Goal: Find specific page/section: Find specific page/section

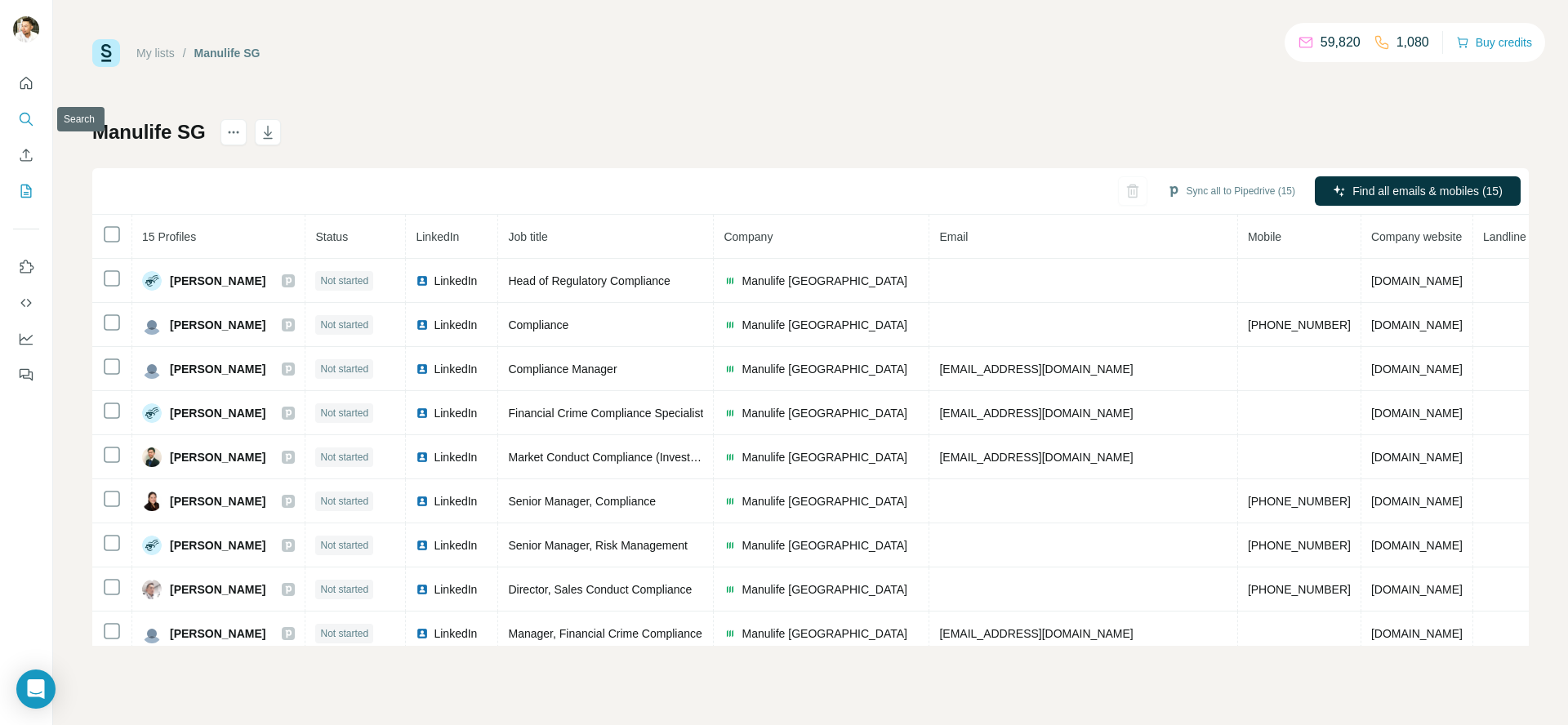
click at [25, 117] on icon "Search" at bounding box center [25, 118] width 16 height 16
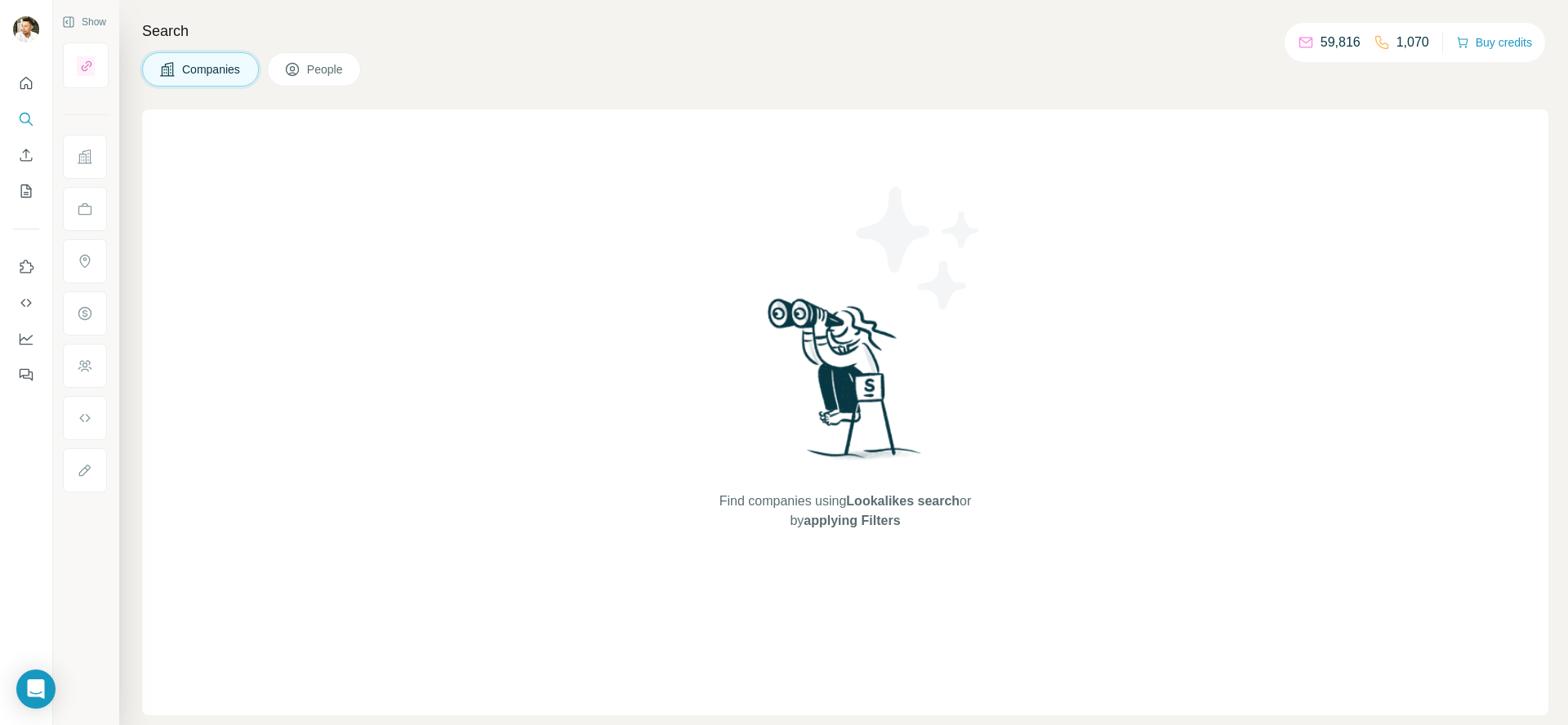
click at [297, 74] on icon at bounding box center [292, 69] width 16 height 16
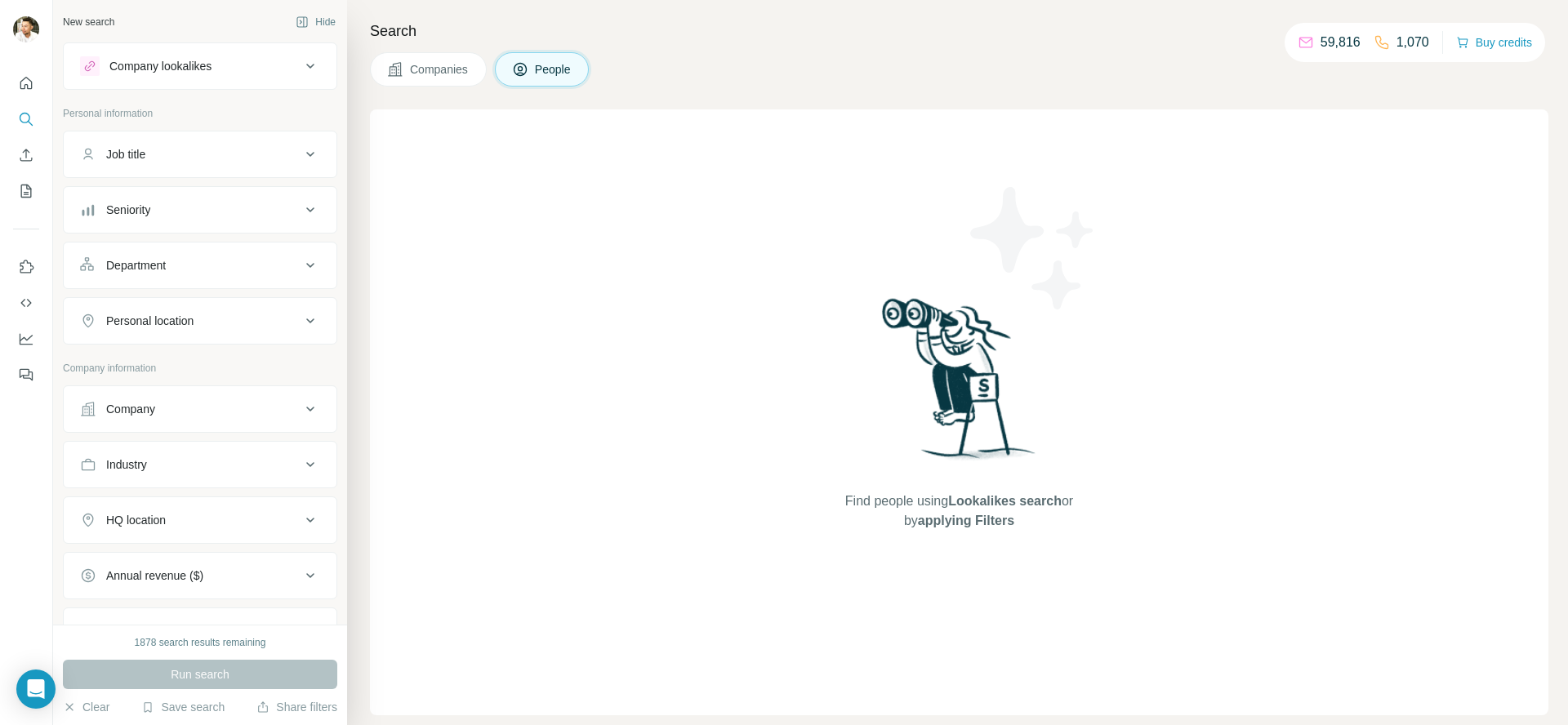
click at [199, 72] on div "Company lookalikes" at bounding box center [160, 66] width 102 height 16
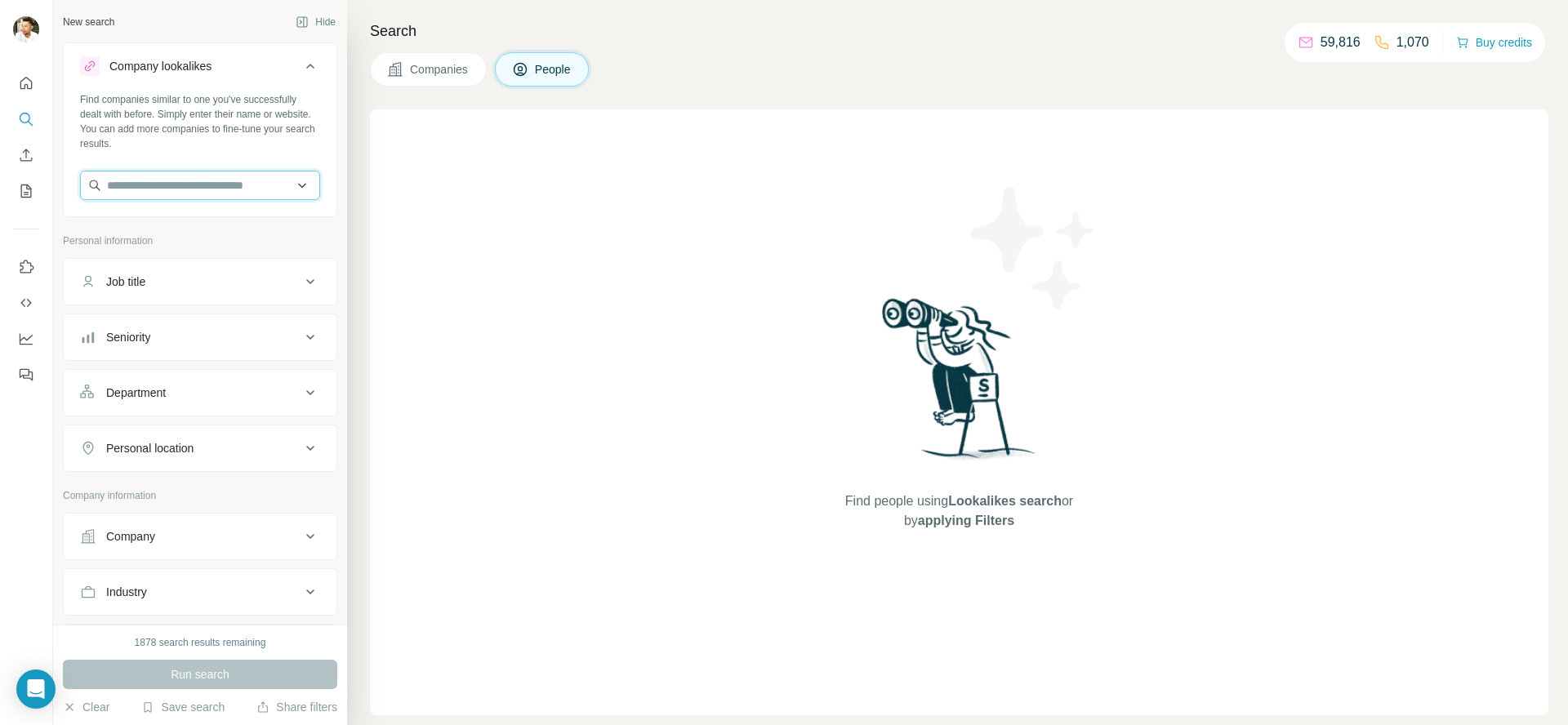
click at [164, 194] on input "text" at bounding box center [201, 185] width 240 height 30
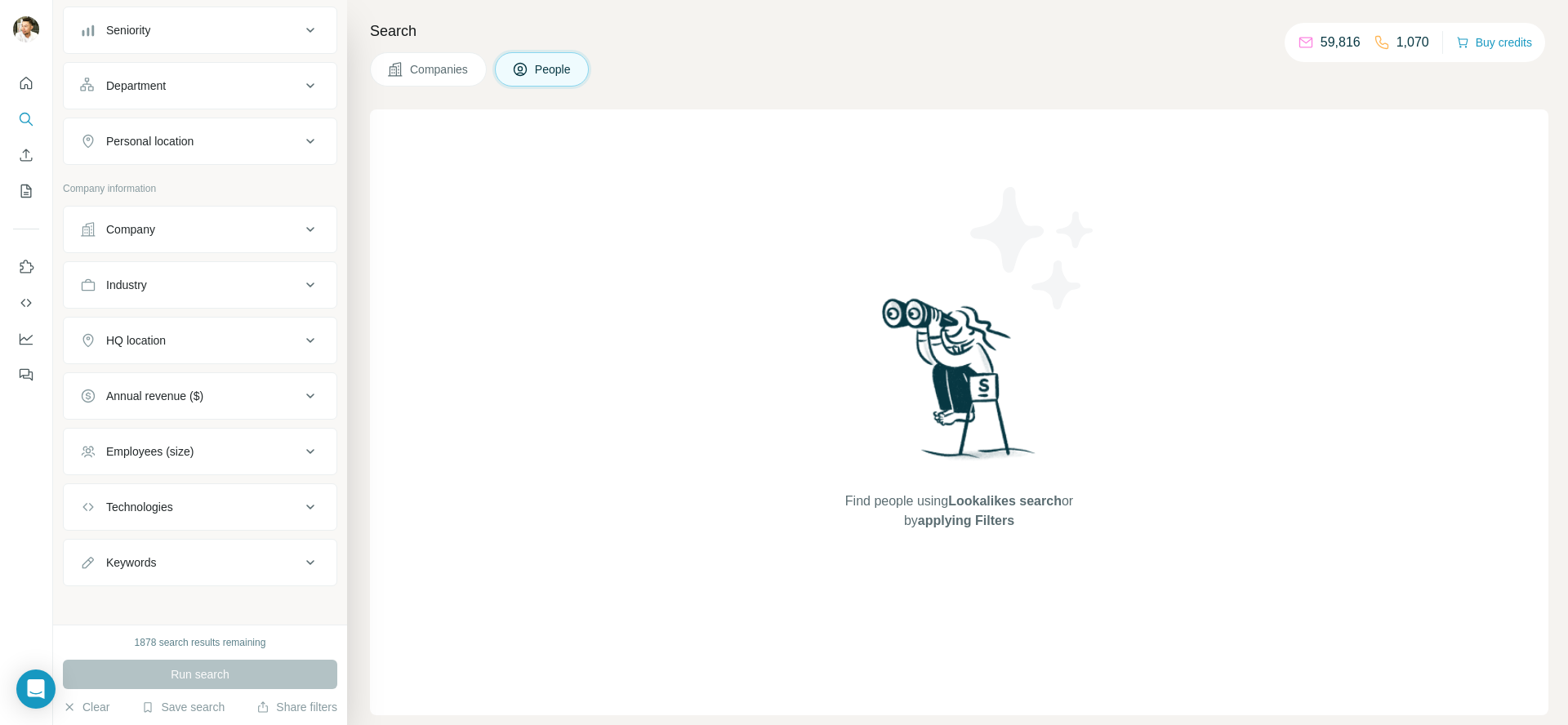
scroll to position [315, 0]
